Goal: Information Seeking & Learning: Learn about a topic

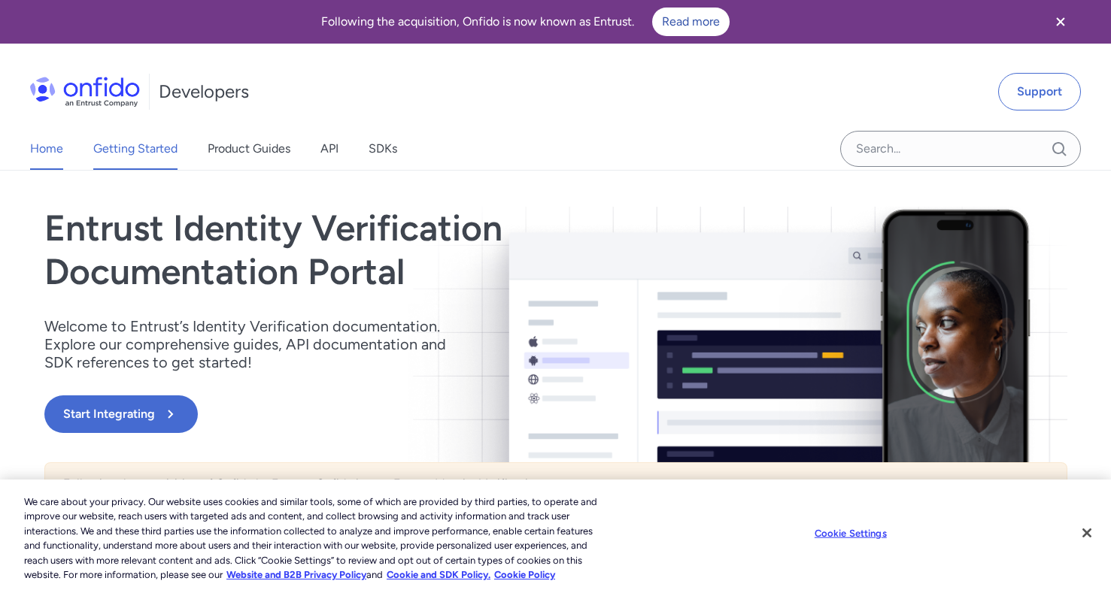
click at [156, 157] on link "Getting Started" at bounding box center [135, 149] width 84 height 42
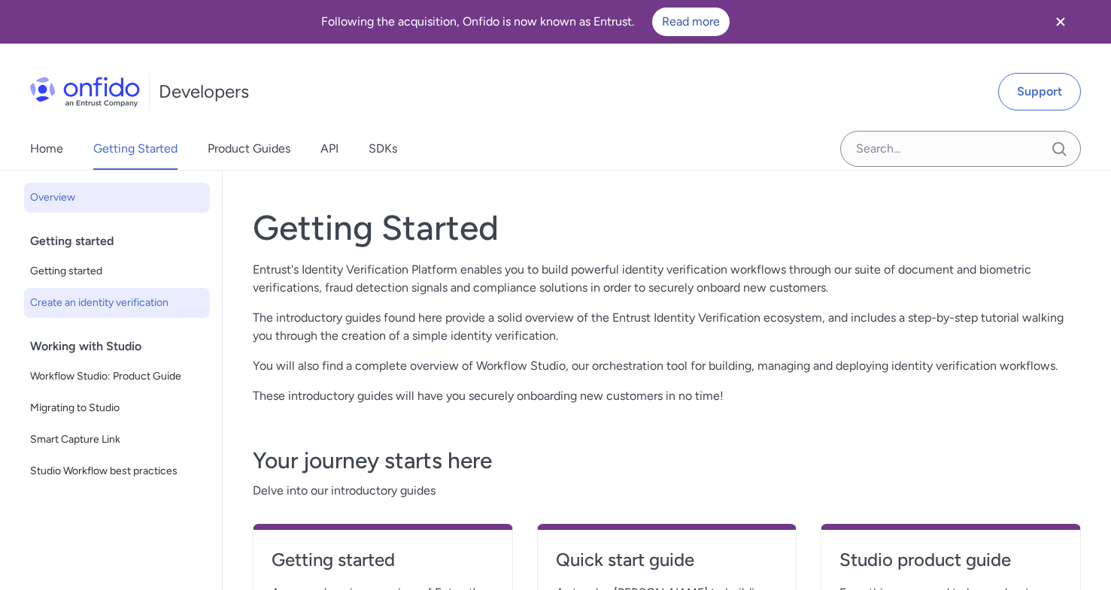
click at [92, 309] on span "Create an identity verification" at bounding box center [117, 303] width 174 height 18
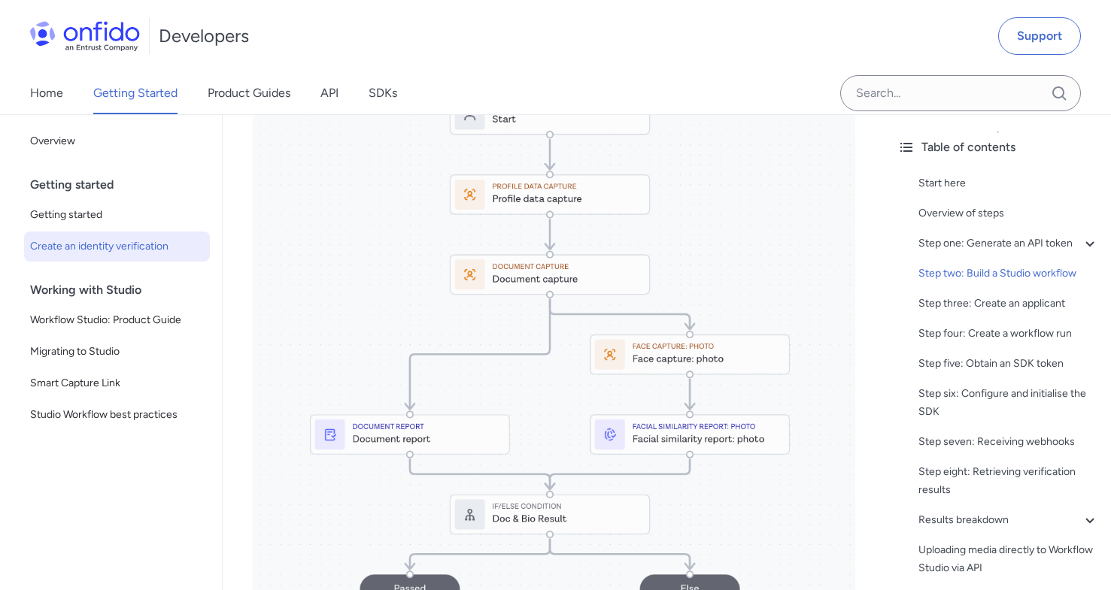
scroll to position [1798, 0]
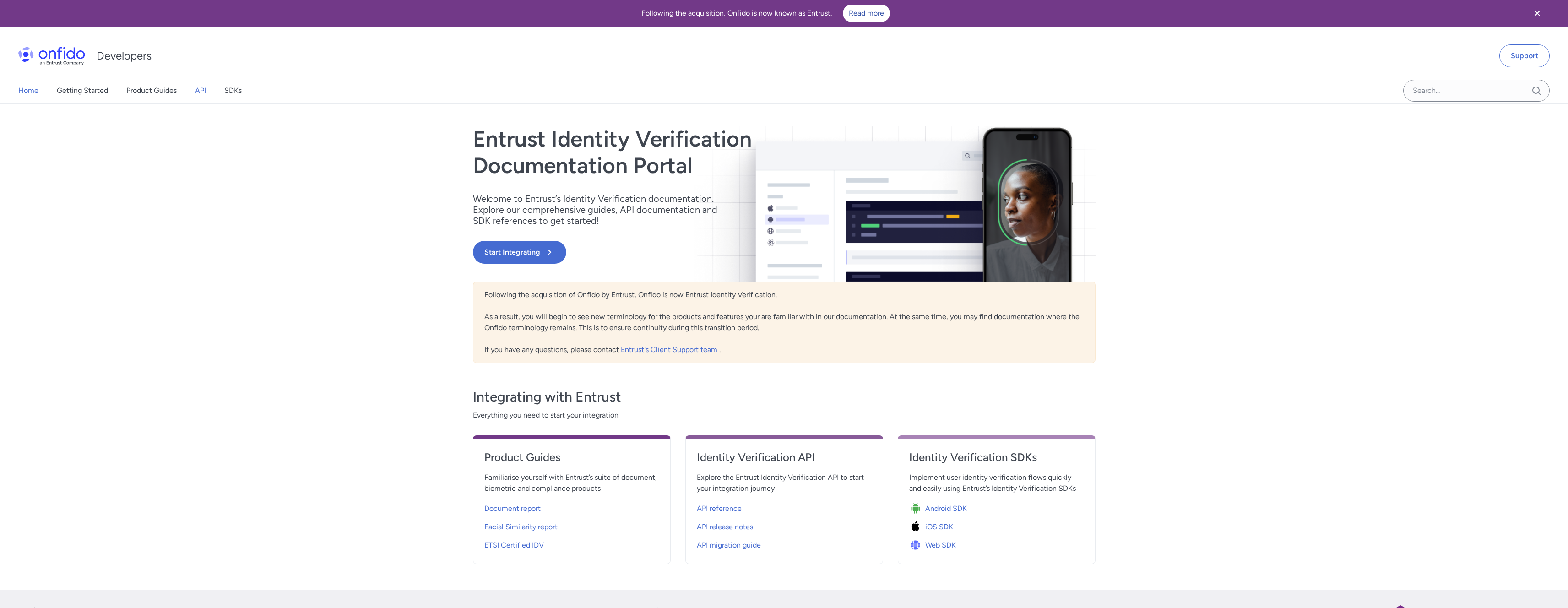
click at [203, 89] on link "API" at bounding box center [200, 91] width 11 height 26
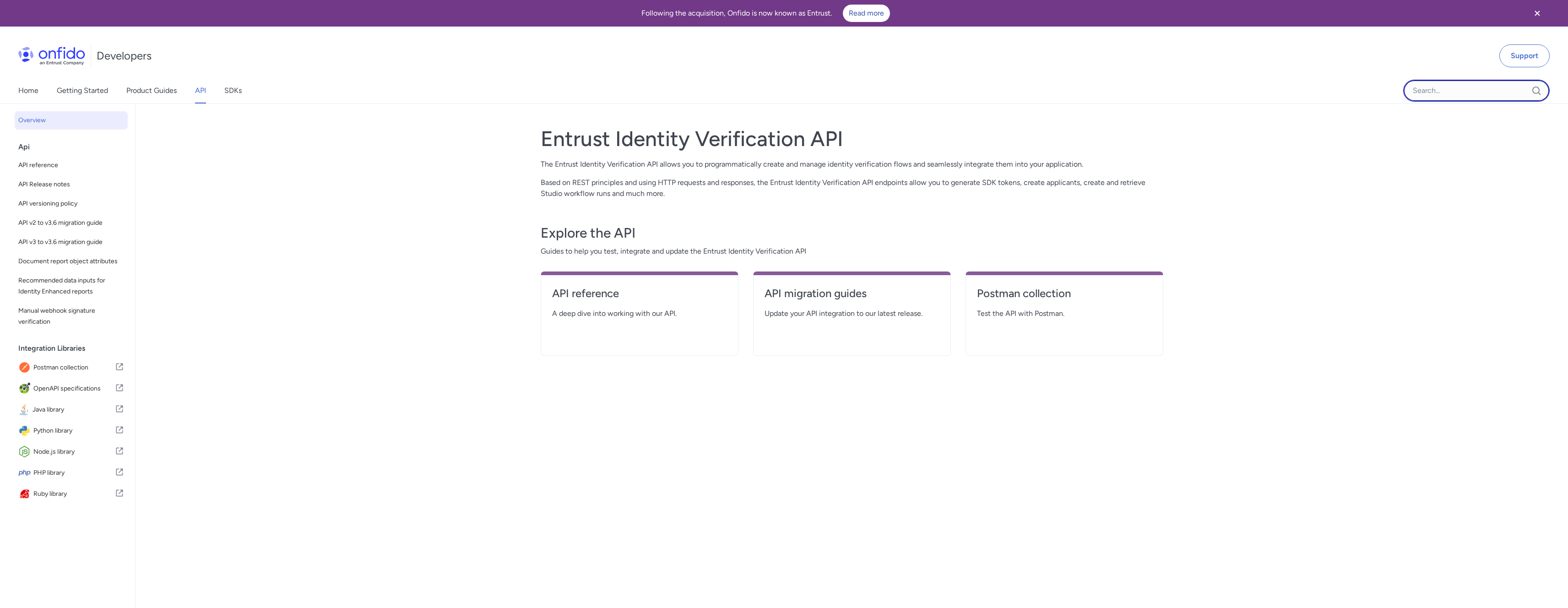
click at [1433, 87] on input "Onfido search input field" at bounding box center [1476, 91] width 147 height 22
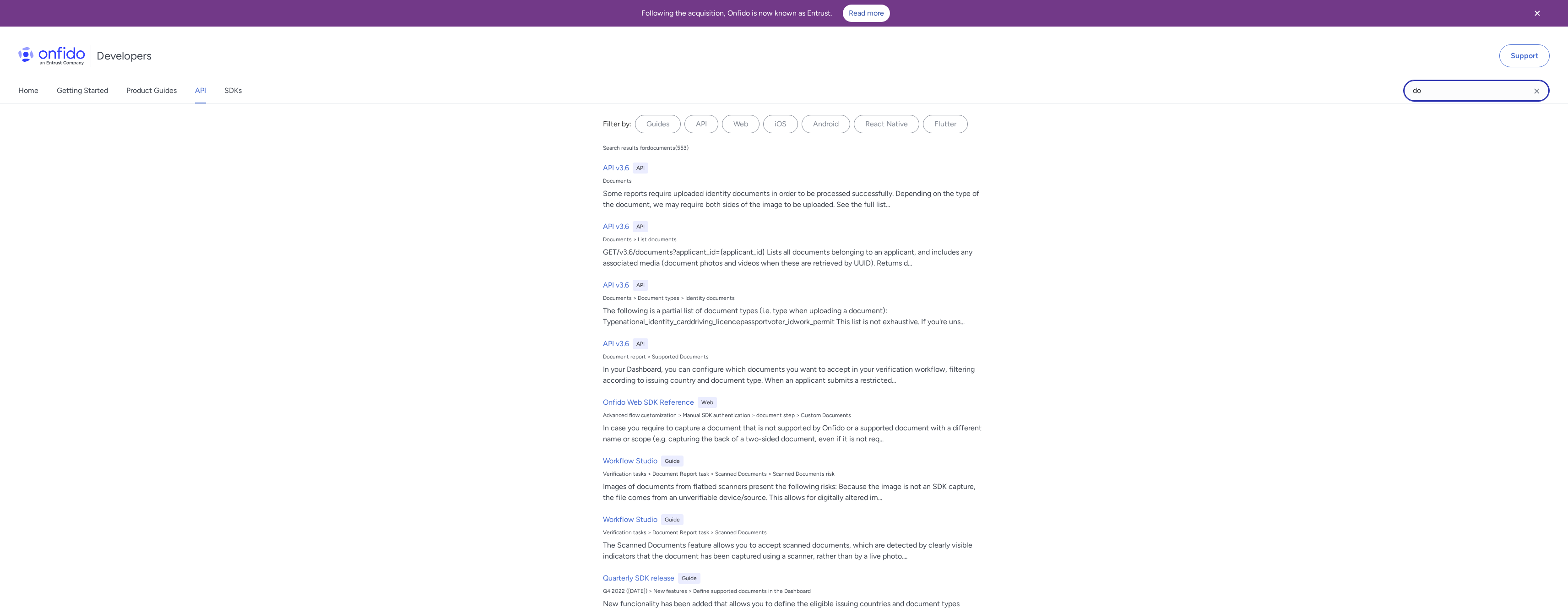
type input "d"
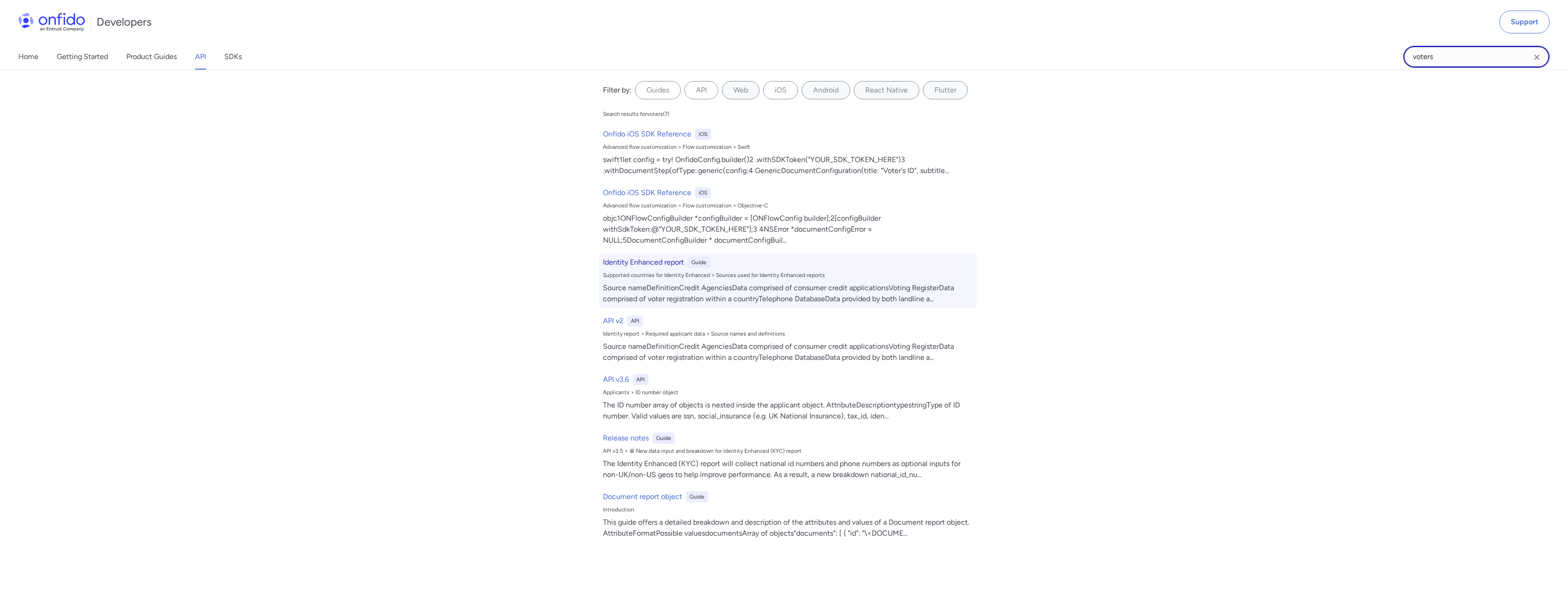
scroll to position [301, 0]
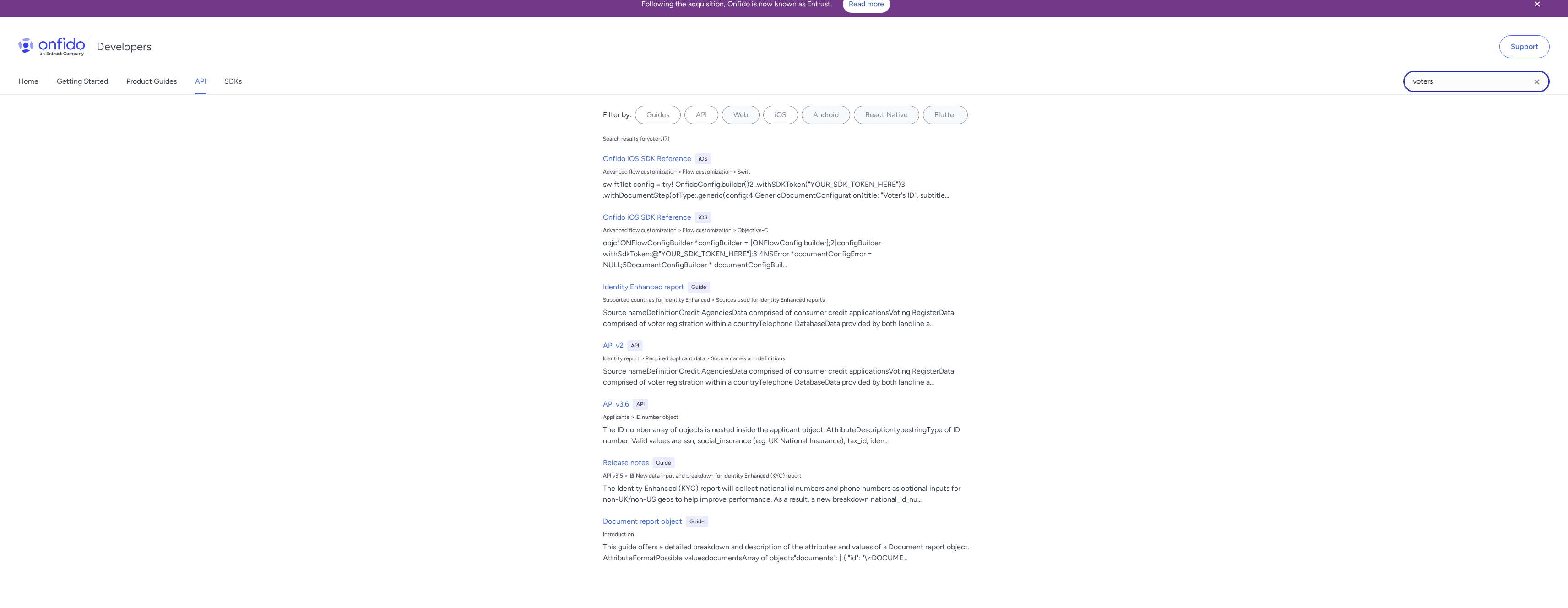
click at [1449, 79] on input "voters" at bounding box center [1476, 82] width 147 height 22
type input "[GEOGRAPHIC_DATA]"
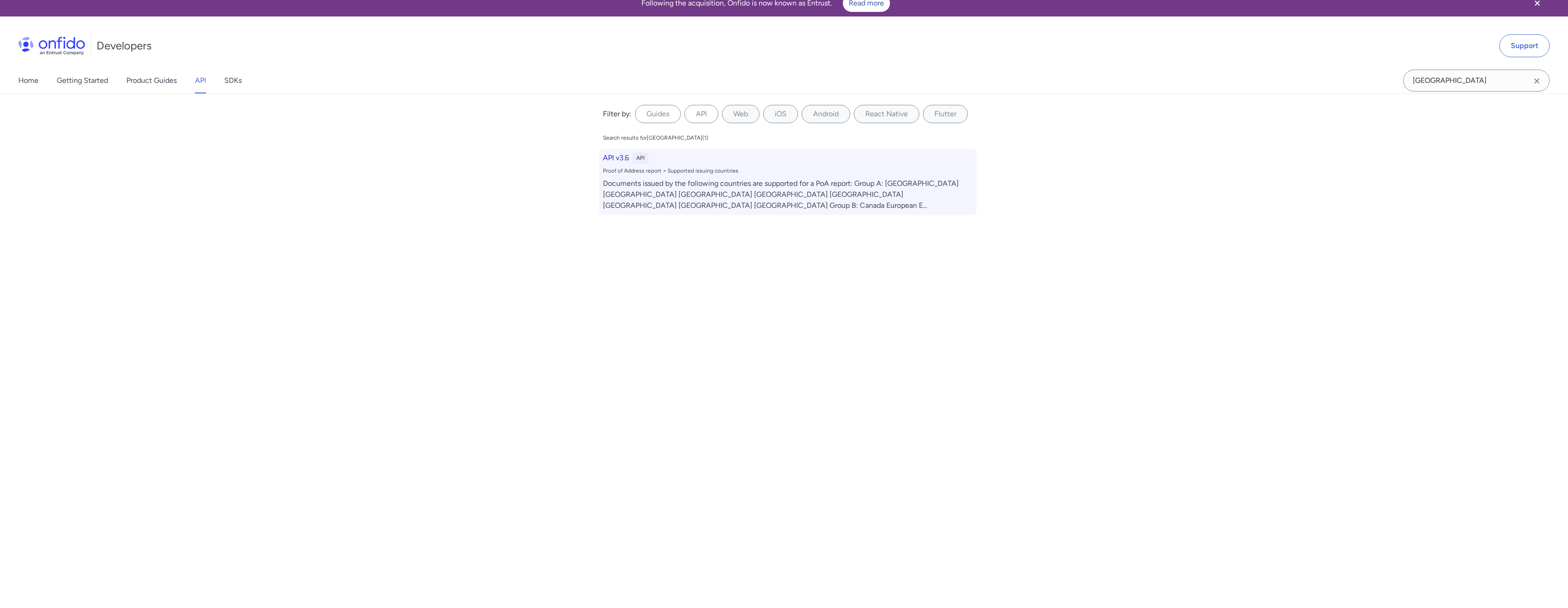
click at [777, 186] on div "Documents issued by the following countries are supported for a PoA report: Gro…" at bounding box center [788, 195] width 370 height 33
select select "http"
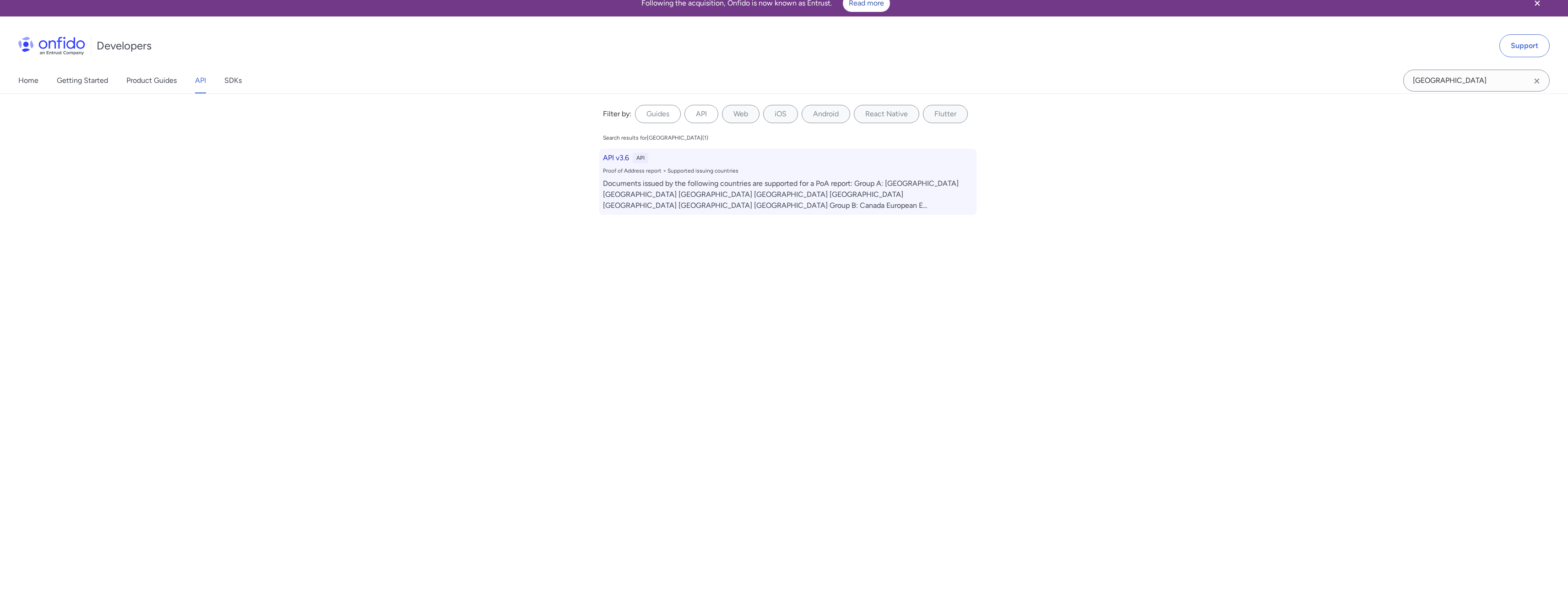
select select "http"
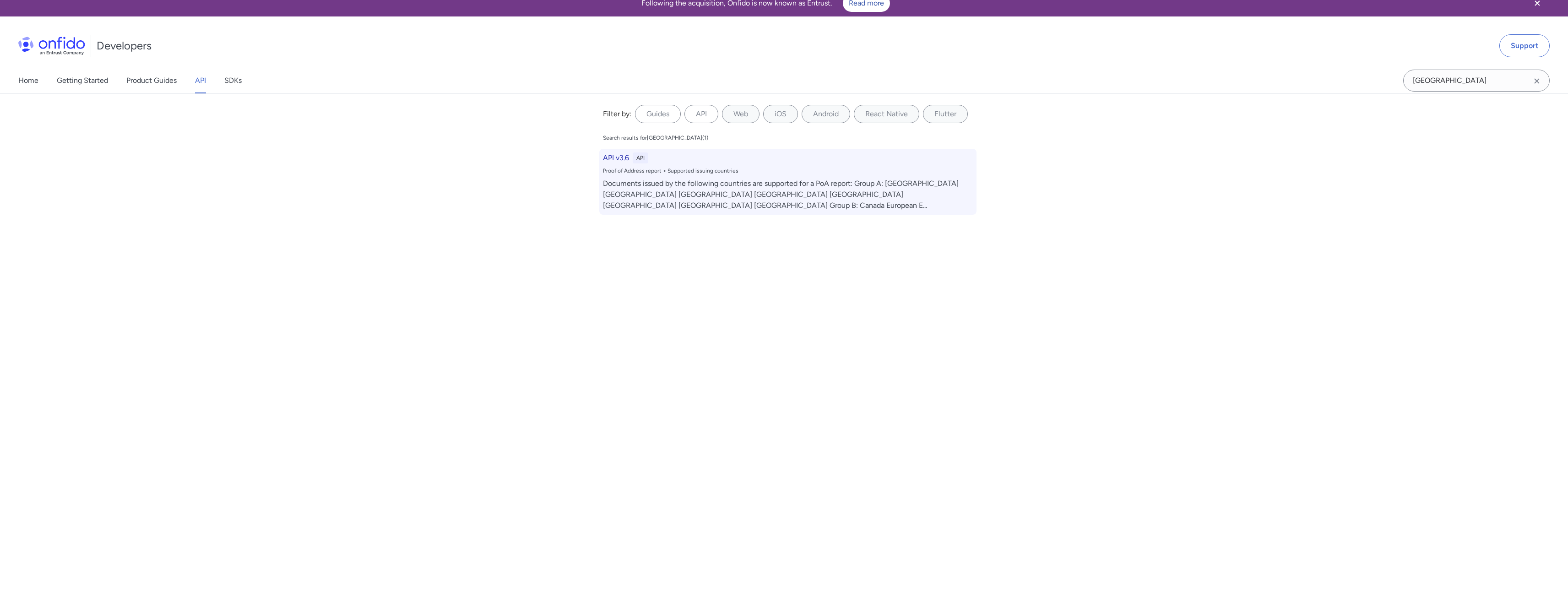
select select "http"
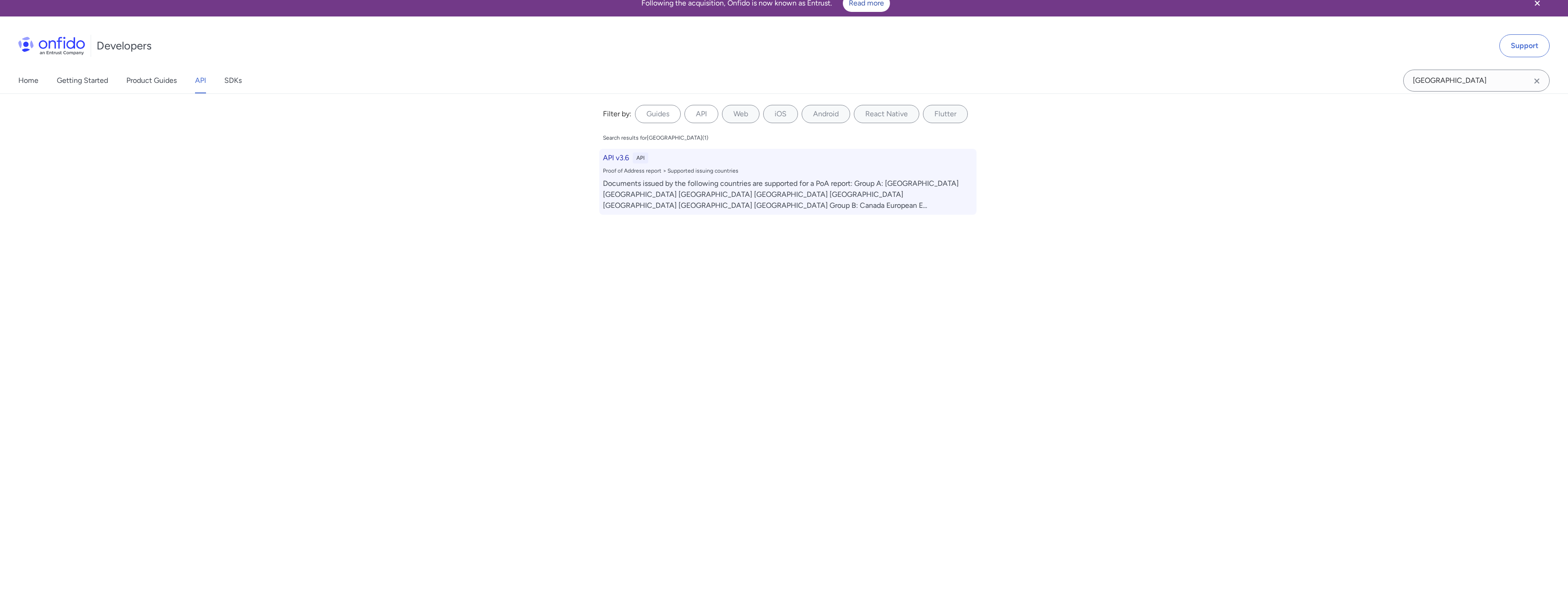
select select "http"
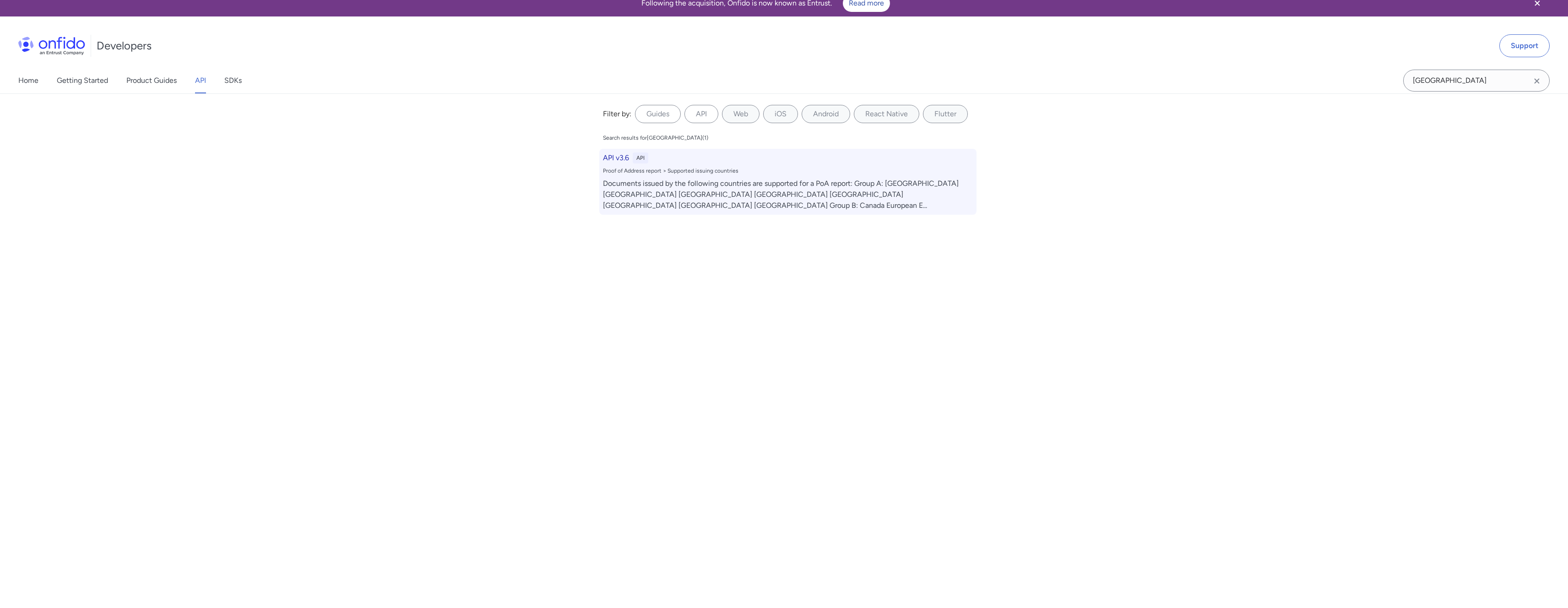
select select "http"
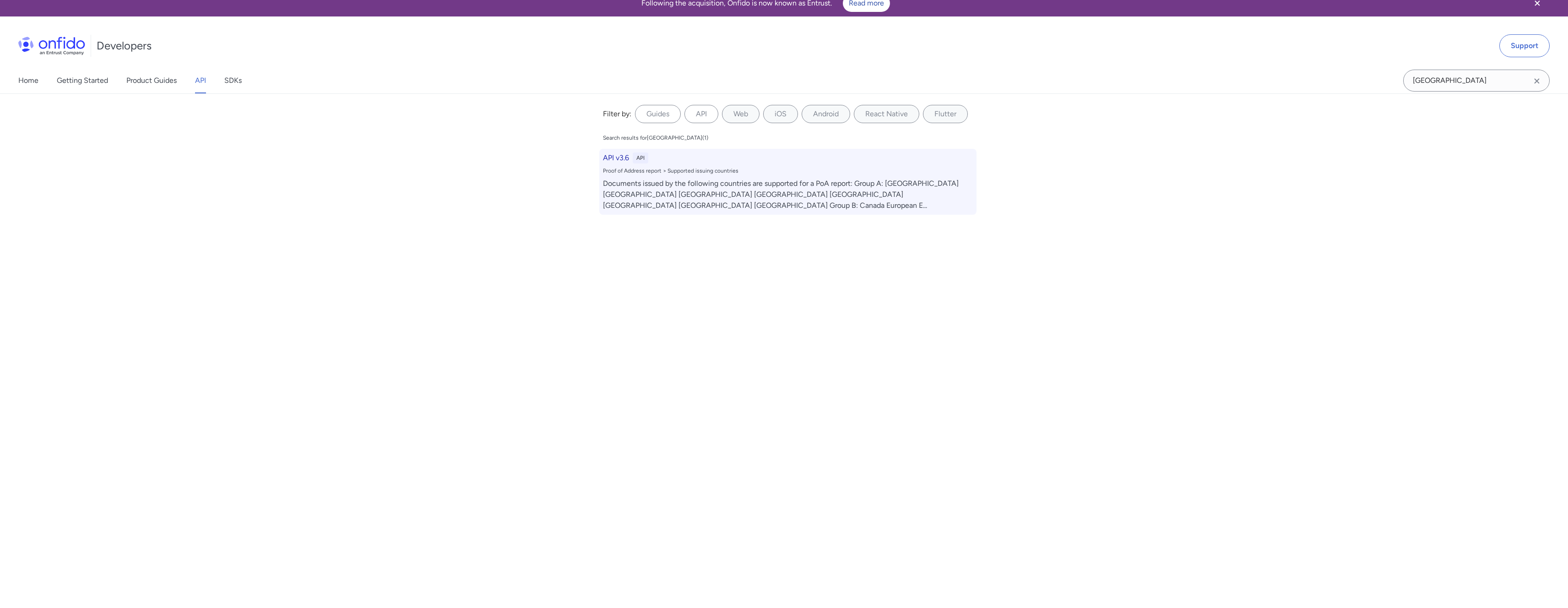
select select "http"
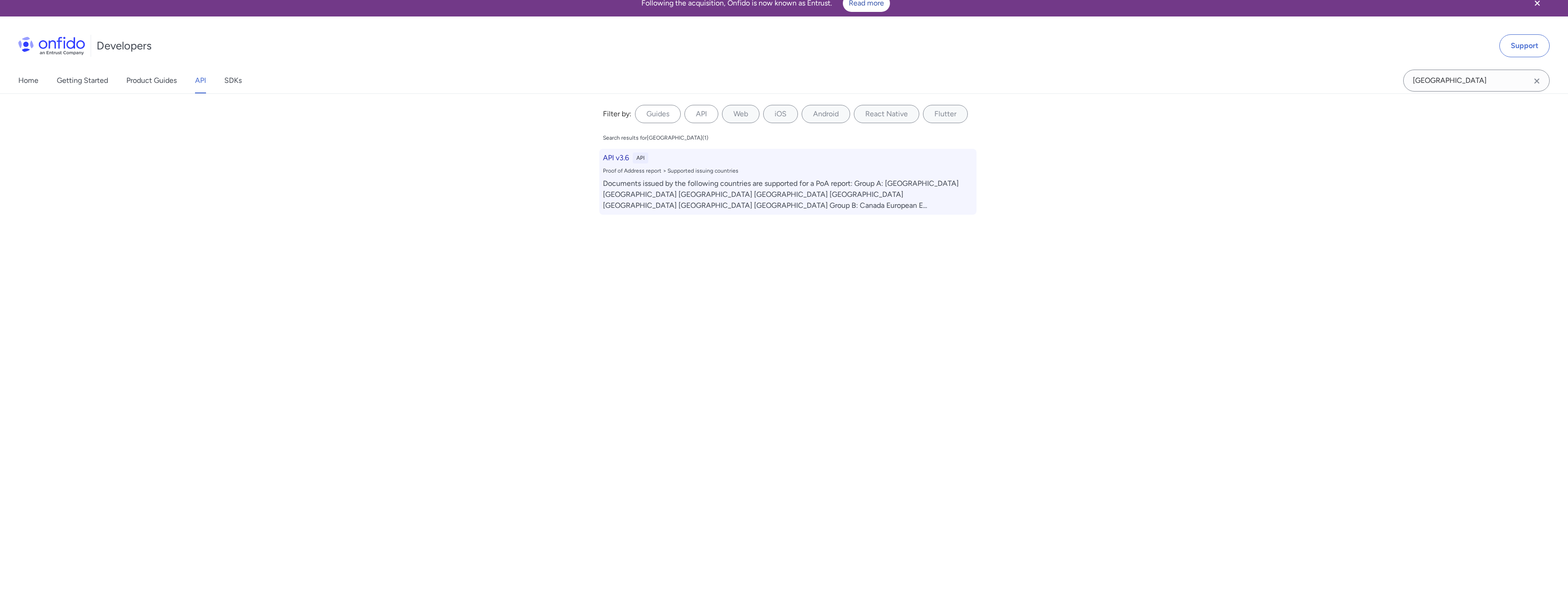
select select "http"
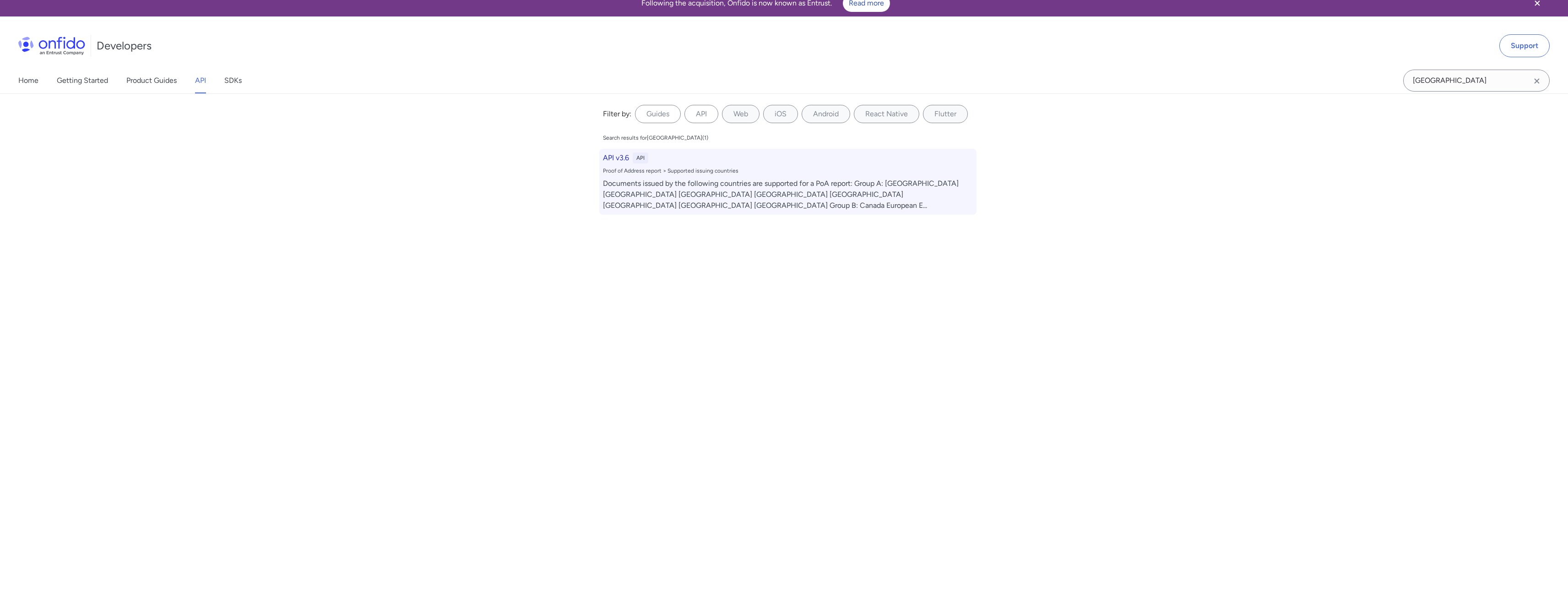
select select "http"
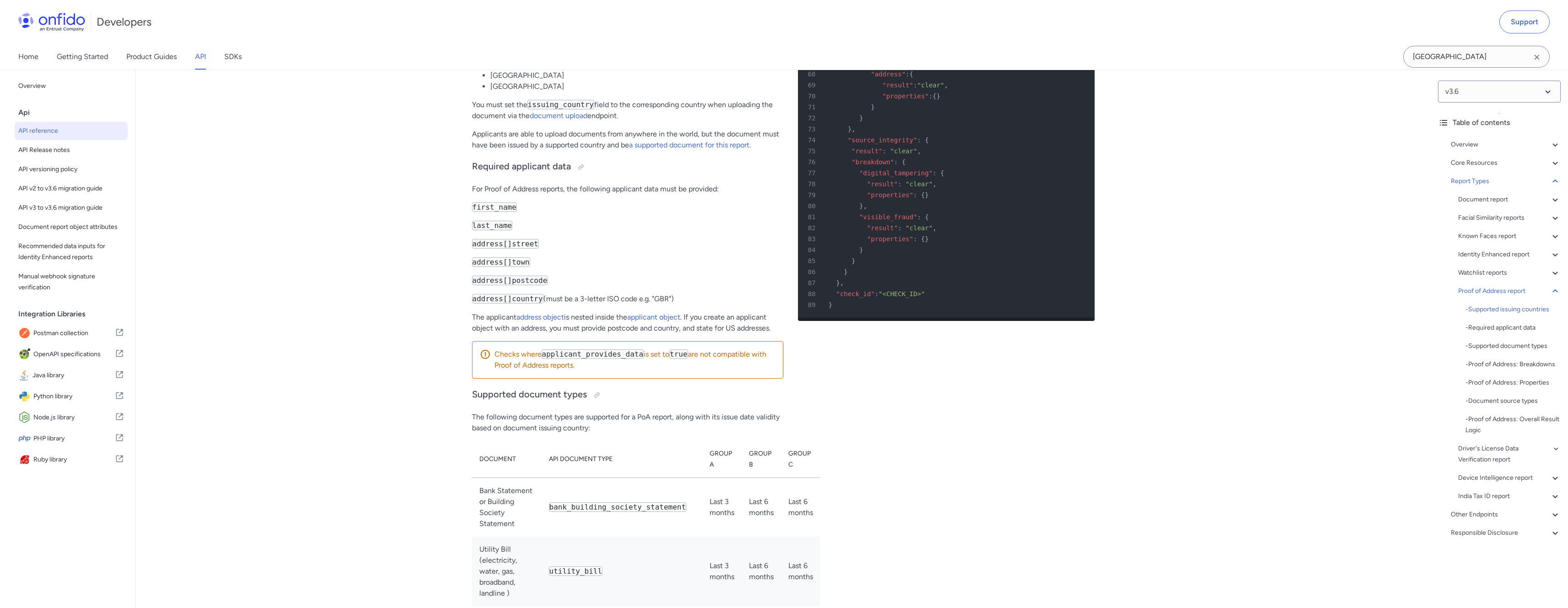
scroll to position [56528, 0]
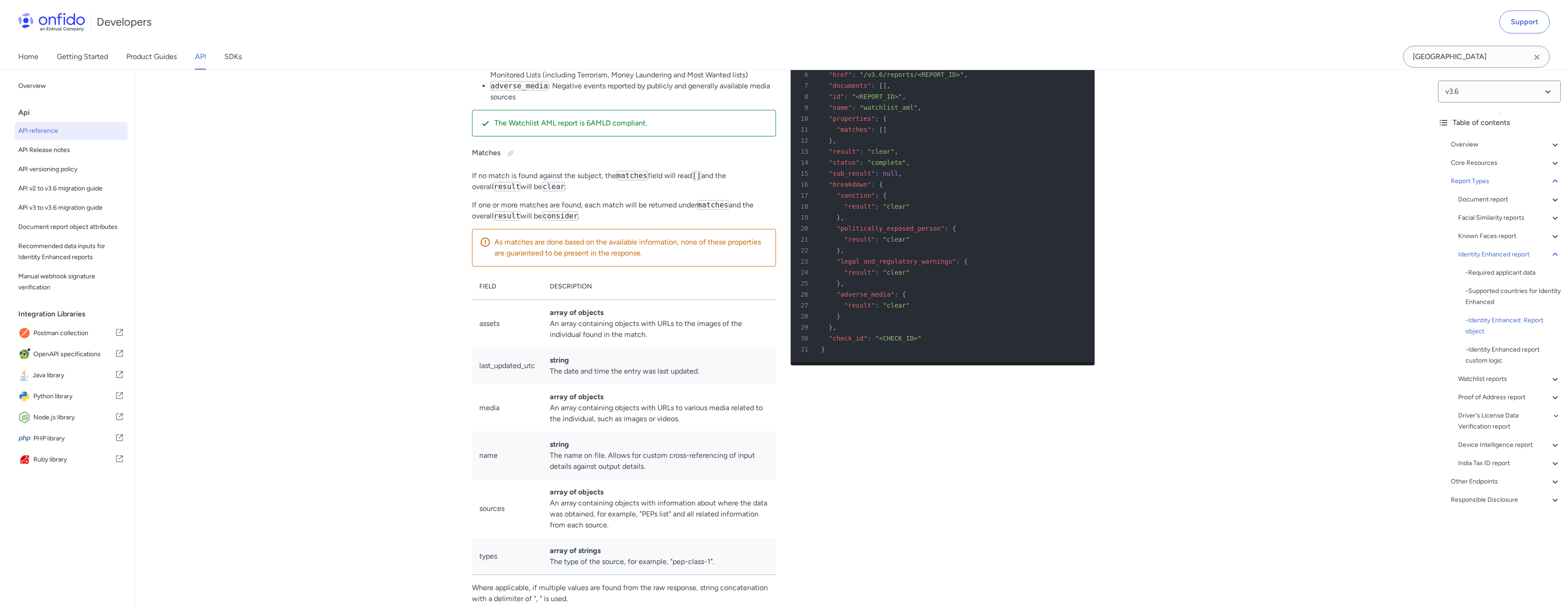
scroll to position [52454, 0]
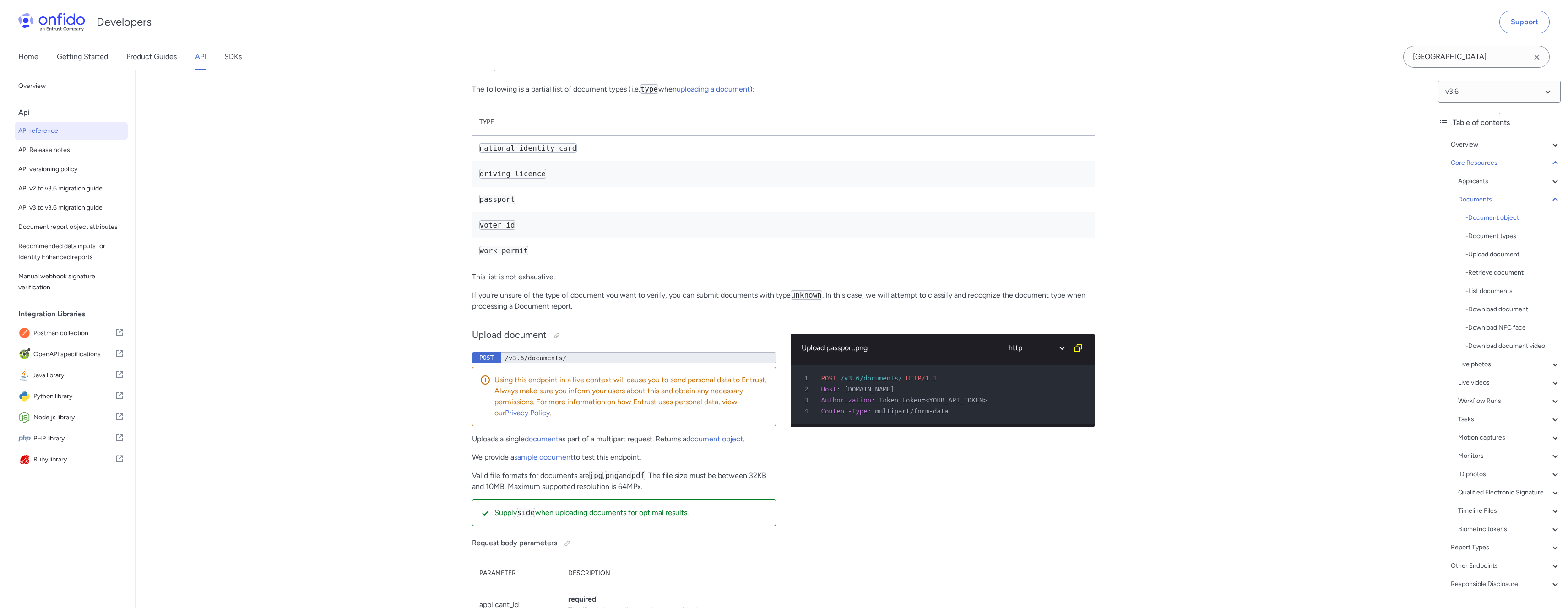
scroll to position [14485, 0]
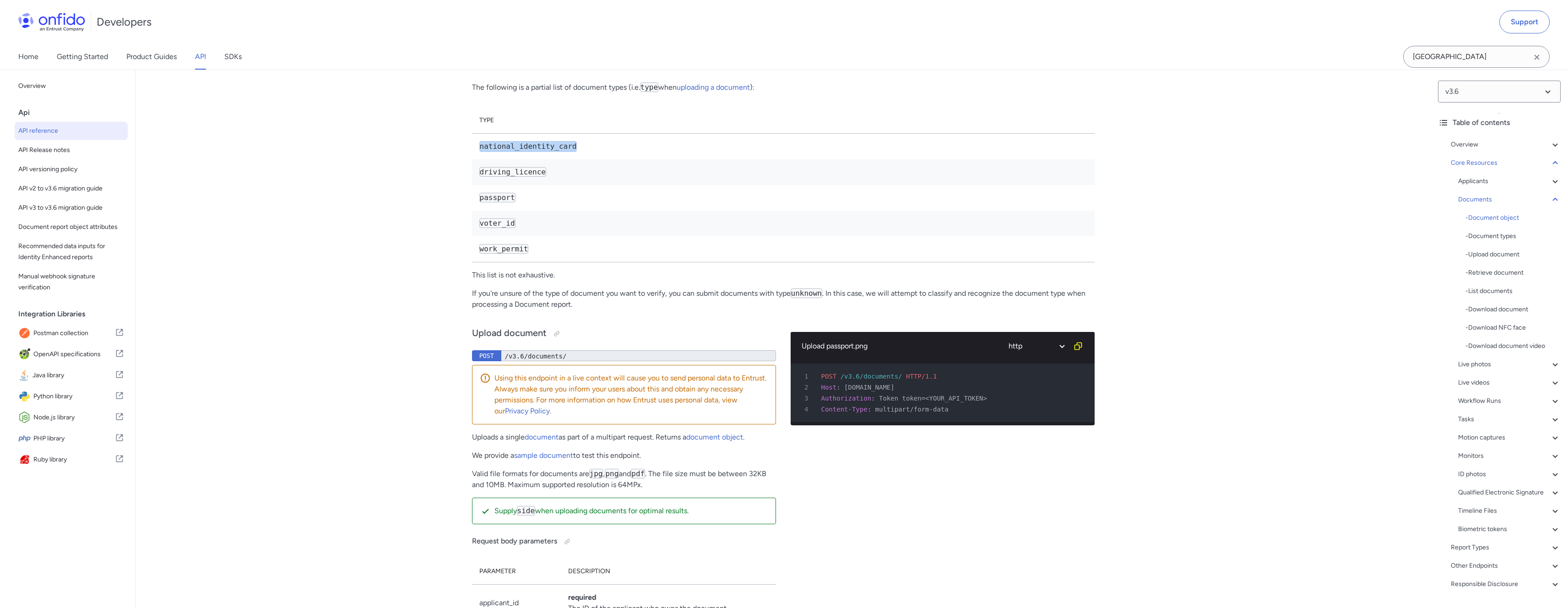
drag, startPoint x: 481, startPoint y: 297, endPoint x: 592, endPoint y: 296, distance: 111.0
click at [592, 159] on td "national_identity_card" at bounding box center [783, 147] width 623 height 26
copy code "national_identity_card"
click at [718, 185] on td "driving_licence" at bounding box center [783, 172] width 623 height 26
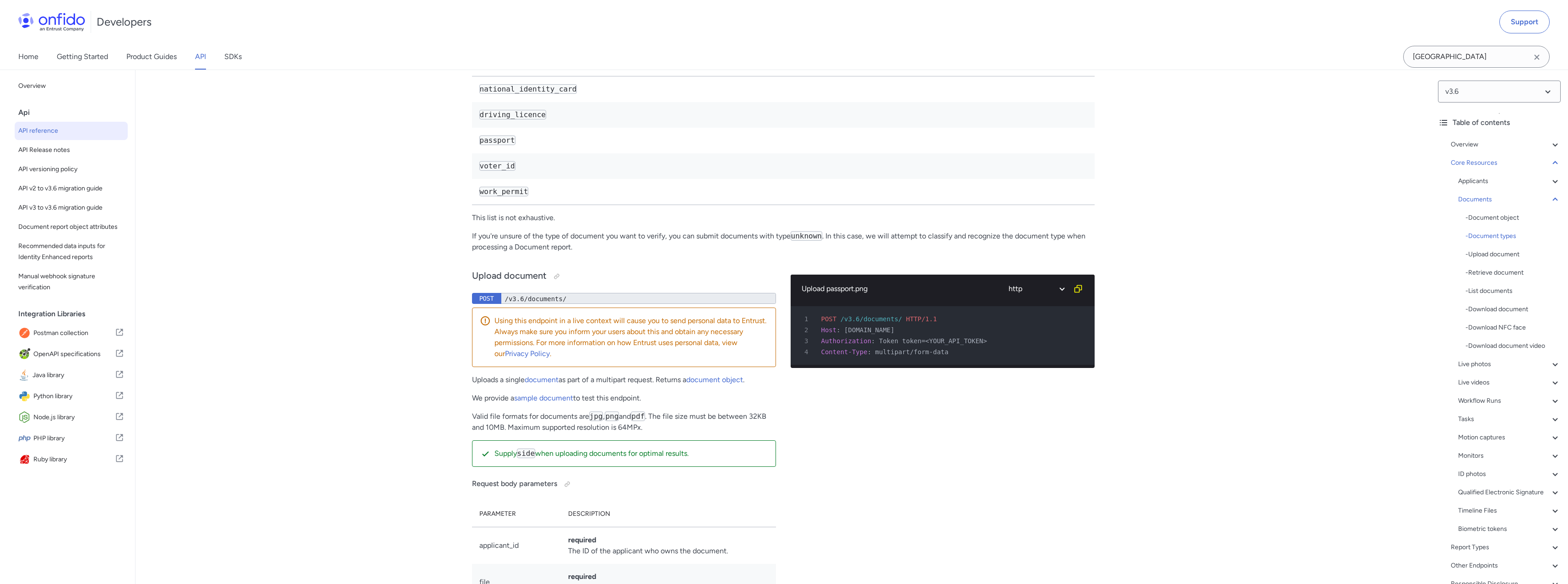
scroll to position [14539, 0]
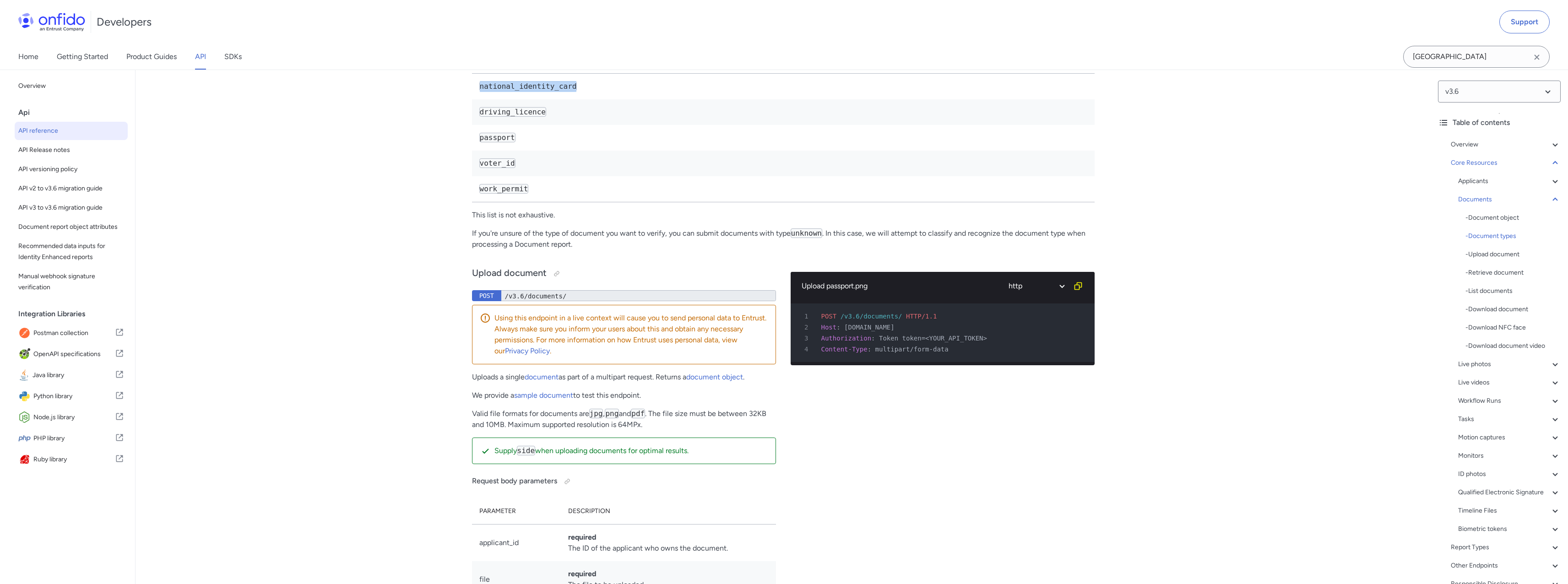
drag, startPoint x: 481, startPoint y: 235, endPoint x: 582, endPoint y: 237, distance: 101.0
click at [582, 100] on td "national_identity_card" at bounding box center [783, 86] width 623 height 26
copy code "national_identity_card"
drag, startPoint x: 481, startPoint y: 237, endPoint x: 553, endPoint y: 352, distance: 135.7
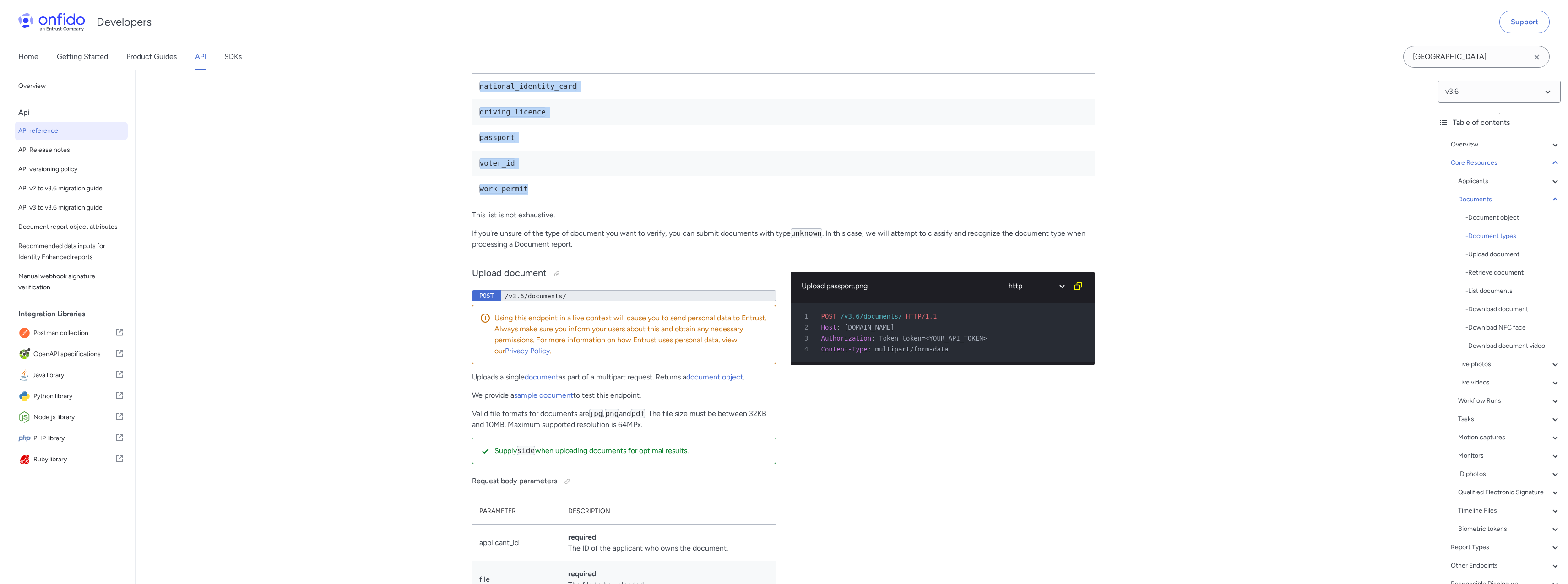
click at [553, 202] on tbody "national_identity_card driving_licence passport voter_id work_permit" at bounding box center [783, 137] width 623 height 128
copy tbody "national_identity_card driving_licence passport voter_id work_permit"
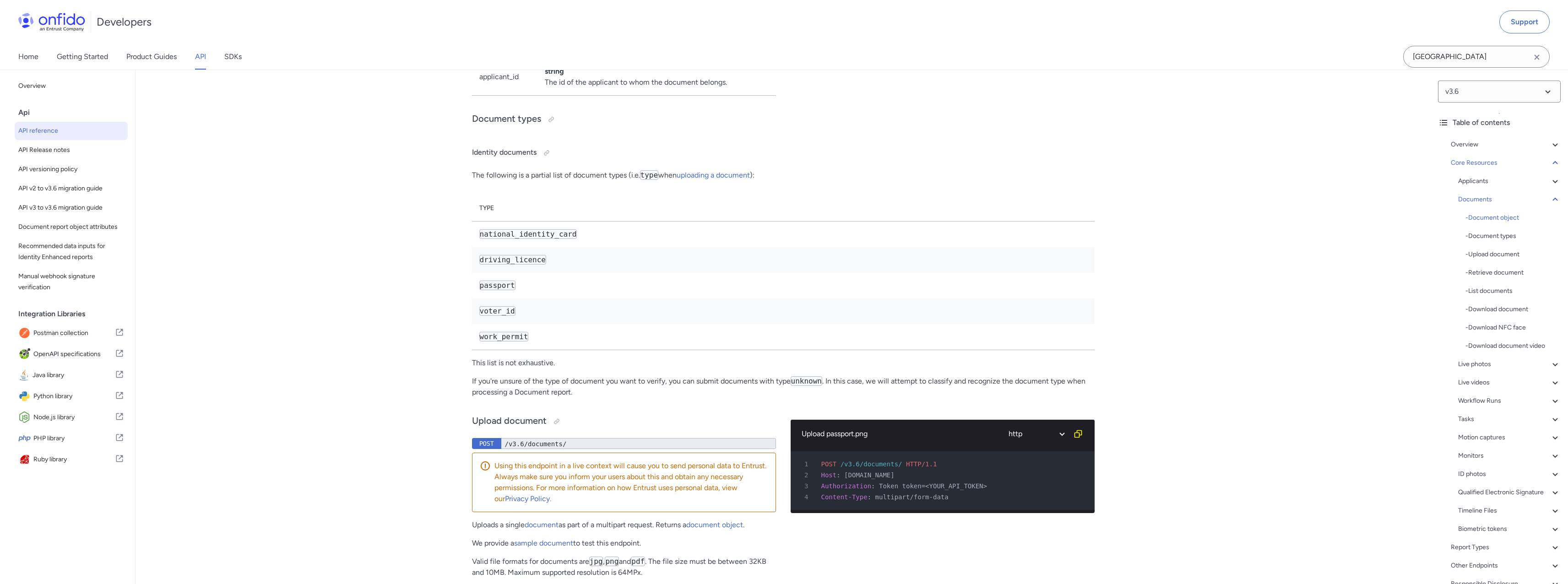
click at [561, 221] on th "Type" at bounding box center [783, 208] width 623 height 26
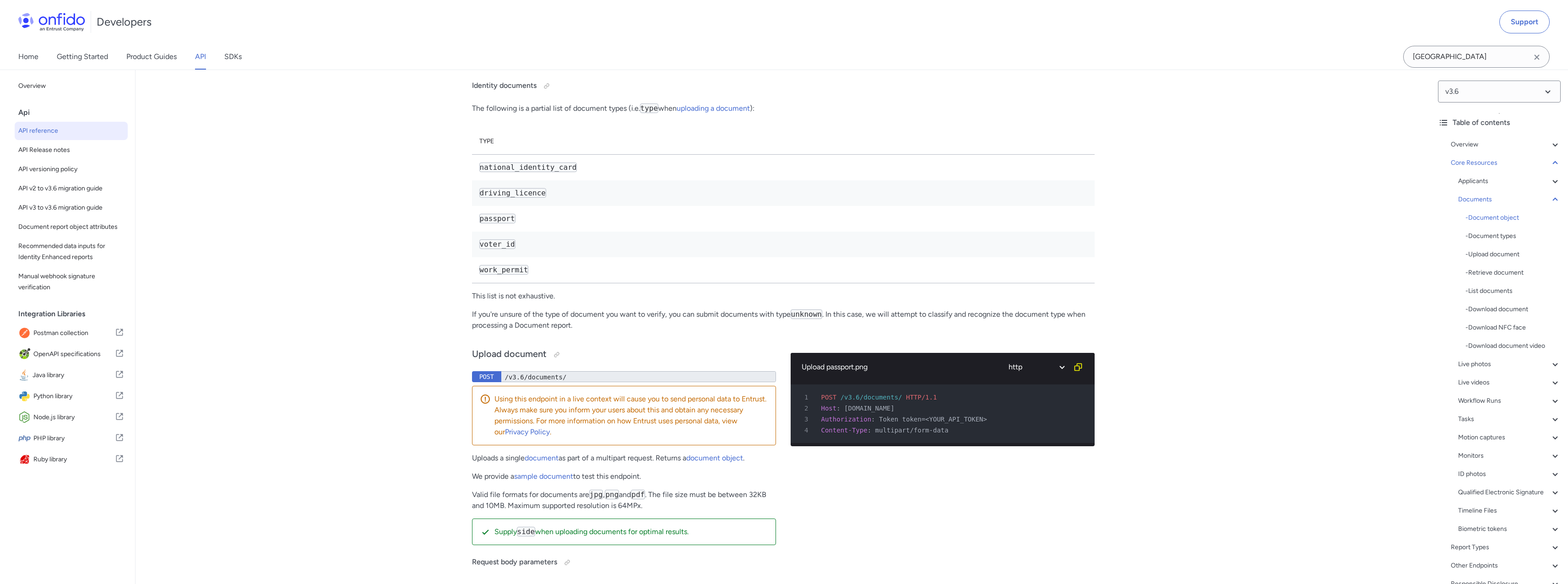
scroll to position [14467, 0]
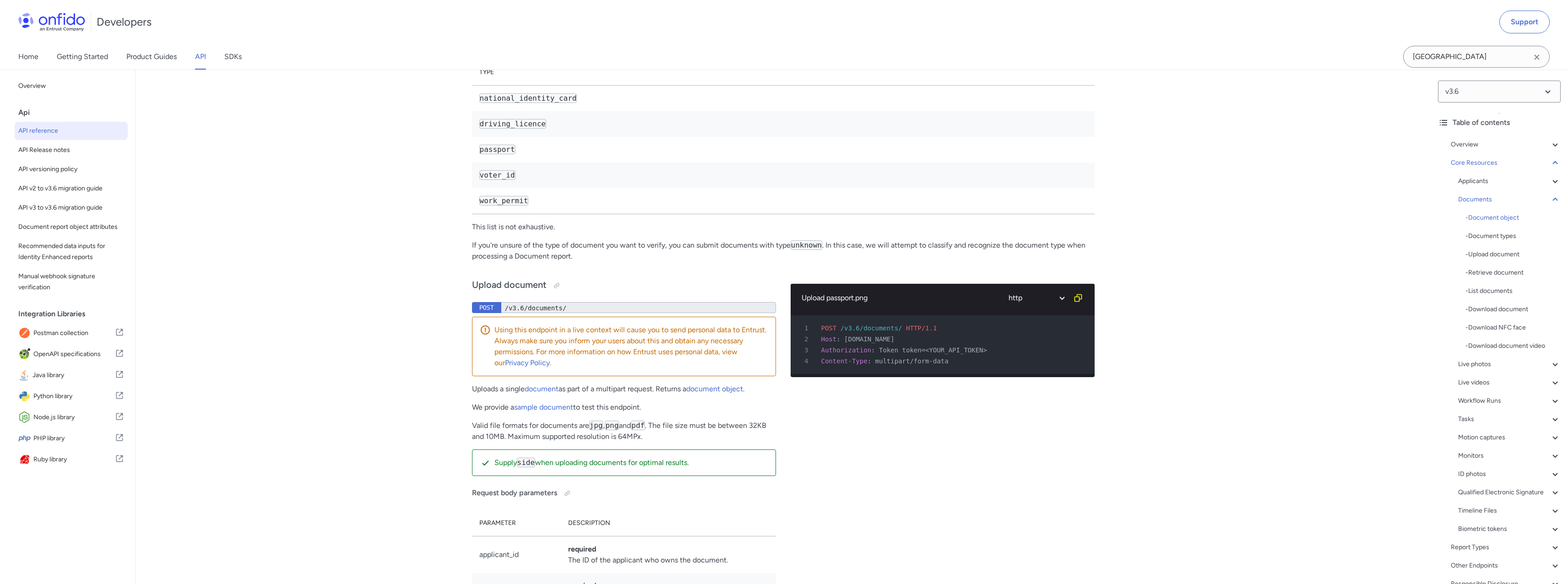
scroll to position [14532, 0]
